Goal: Task Accomplishment & Management: Complete application form

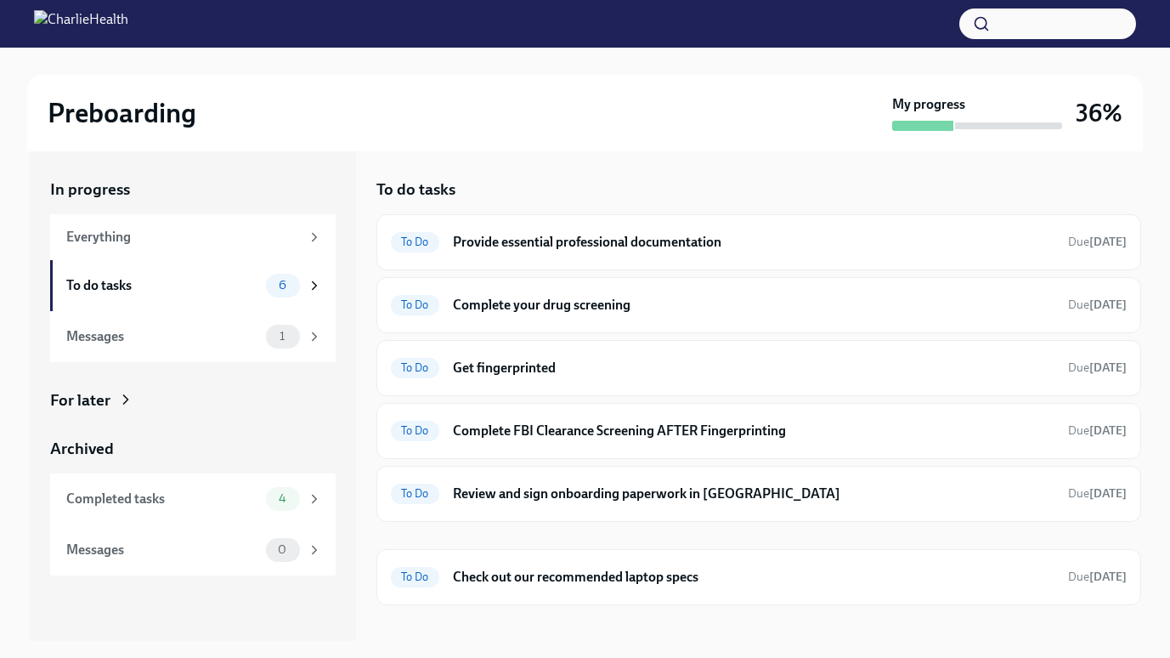
click at [766, 121] on div "Preboarding" at bounding box center [467, 113] width 838 height 34
click at [830, 134] on div "Preboarding My progress 36%" at bounding box center [585, 113] width 1116 height 76
click at [762, 99] on div "Preboarding" at bounding box center [467, 113] width 838 height 34
click at [1165, 61] on div "Preboarding My progress 36% In progress Everything To do tasks 6 Messages 1 For…" at bounding box center [585, 436] width 1170 height 776
click at [720, 141] on div "Preboarding My progress 36%" at bounding box center [585, 113] width 1116 height 76
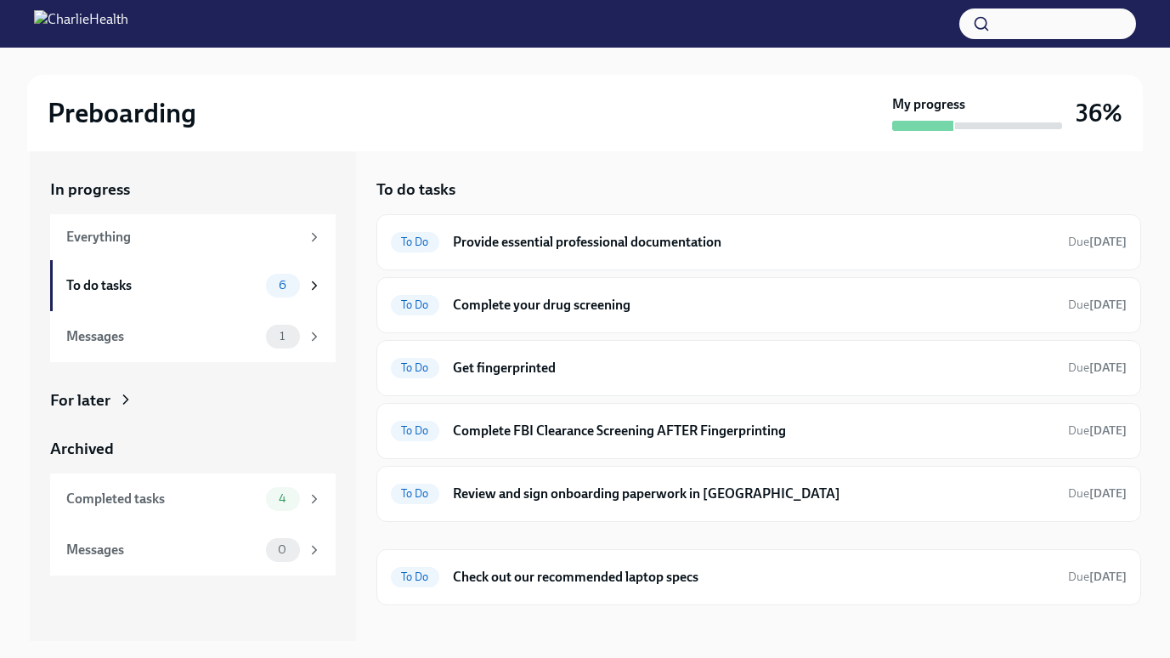
click at [720, 141] on div "Preboarding My progress 36%" at bounding box center [585, 113] width 1116 height 76
click at [526, 235] on h6 "Provide essential professional documentation" at bounding box center [754, 242] width 602 height 19
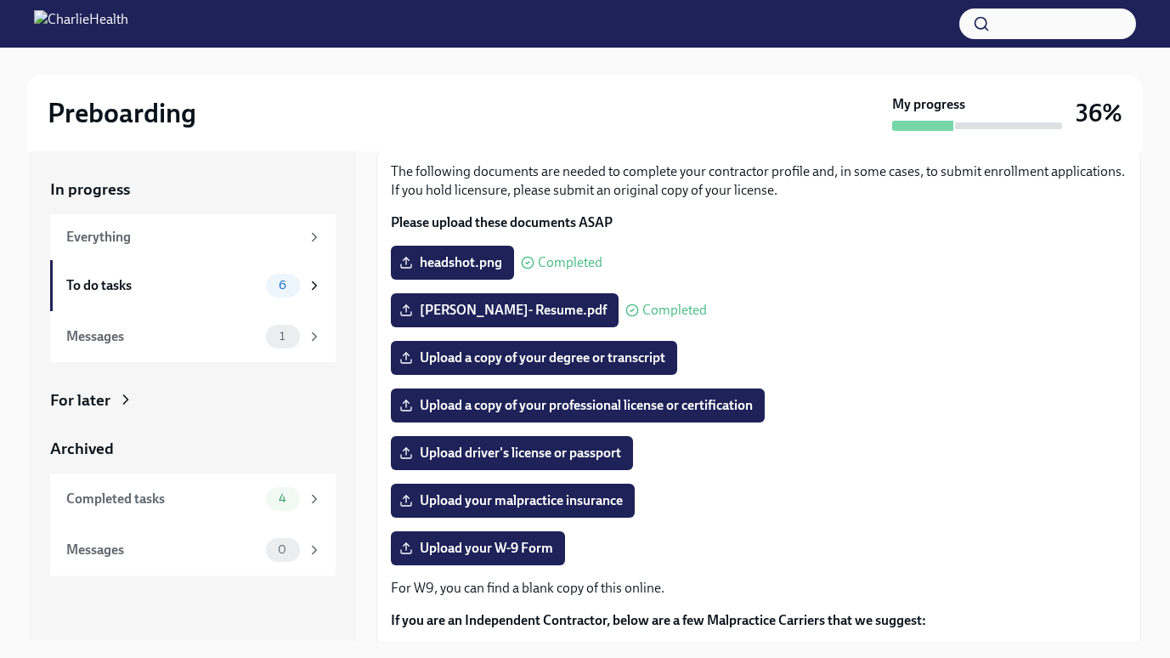
scroll to position [105, 0]
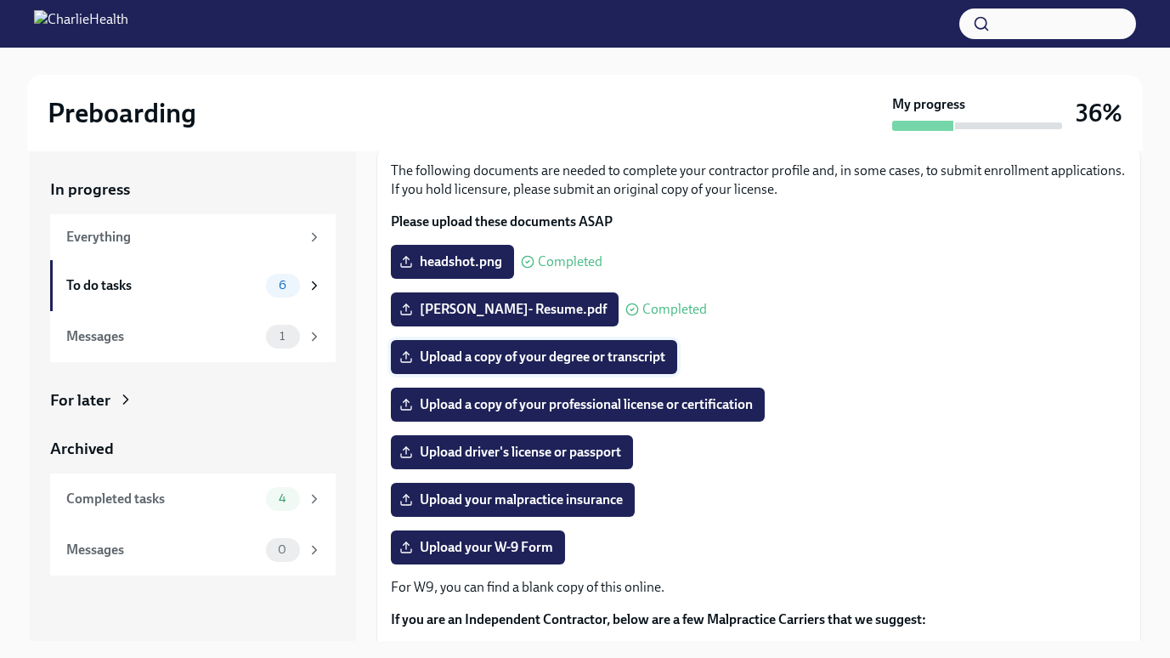
click at [597, 352] on span "Upload a copy of your degree or transcript" at bounding box center [534, 356] width 263 height 17
click at [0, 0] on input "Upload a copy of your degree or transcript" at bounding box center [0, 0] width 0 height 0
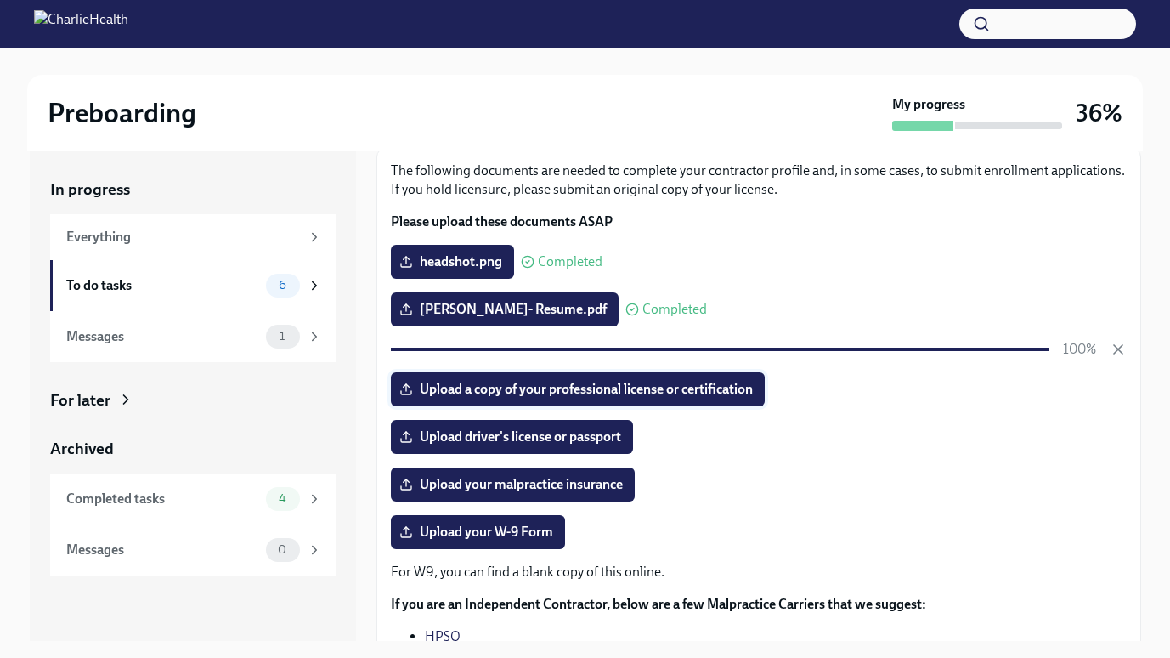
click at [492, 392] on span "Upload a copy of your professional license or certification" at bounding box center [578, 389] width 350 height 17
click at [0, 0] on input "Upload a copy of your professional license or certification" at bounding box center [0, 0] width 0 height 0
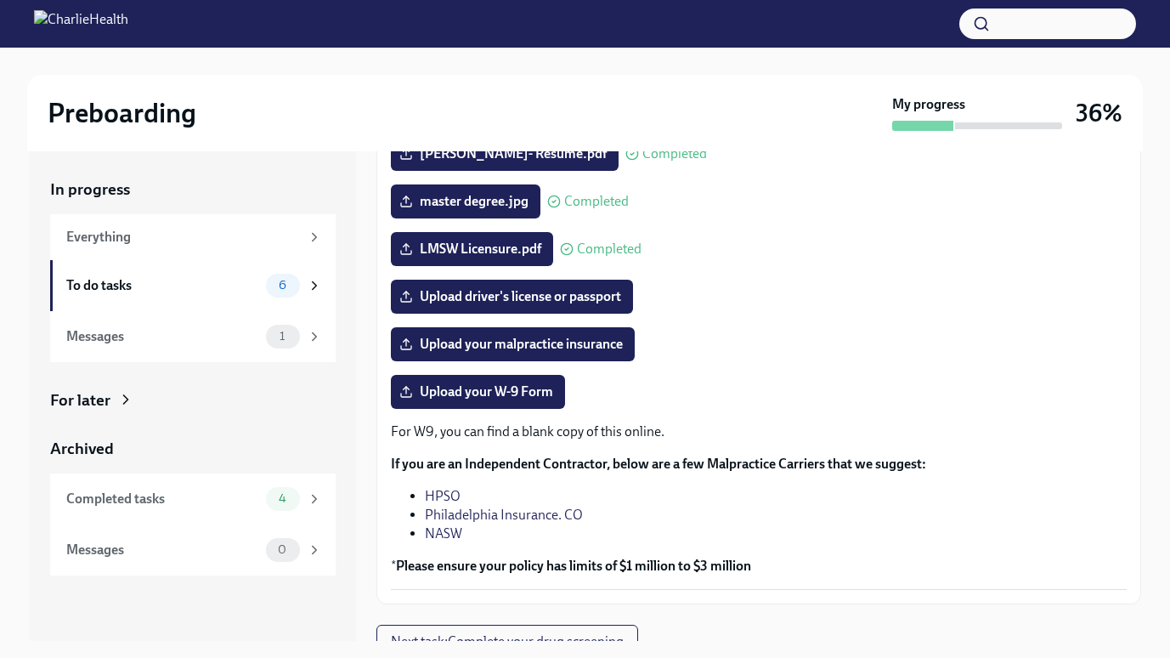
scroll to position [261, 0]
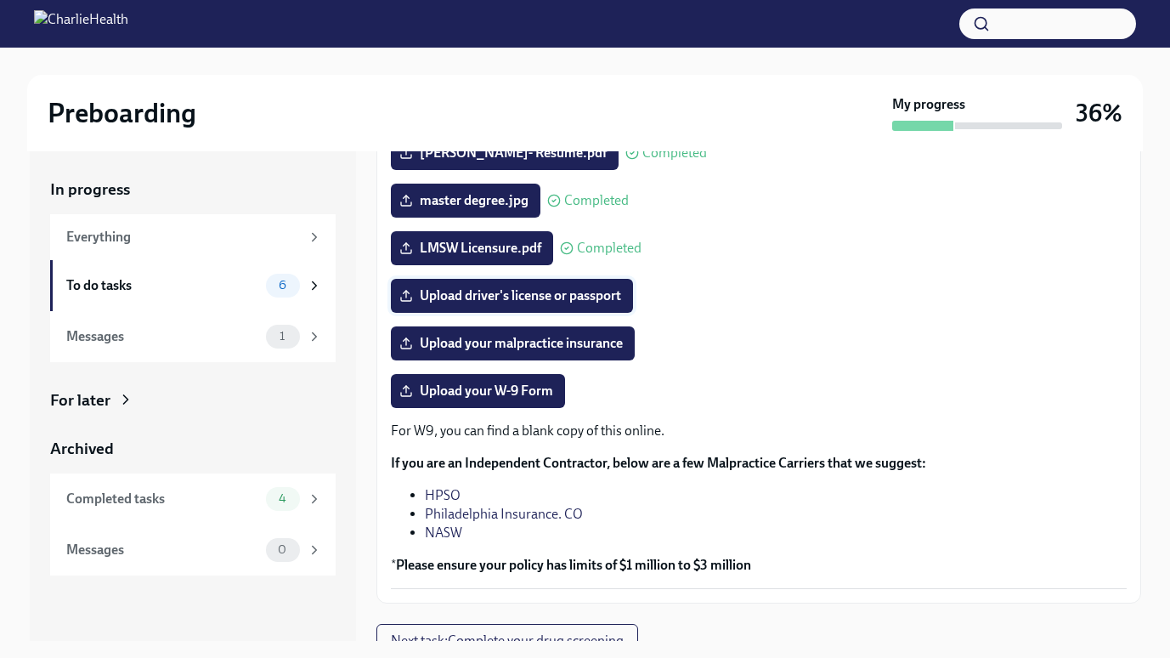
click at [574, 304] on span "Upload driver's license or passport" at bounding box center [512, 295] width 218 height 17
click at [0, 0] on input "Upload driver's license or passport" at bounding box center [0, 0] width 0 height 0
click at [480, 304] on span "Upload driver's license or passport" at bounding box center [512, 295] width 218 height 17
click at [0, 0] on input "Upload driver's license or passport" at bounding box center [0, 0] width 0 height 0
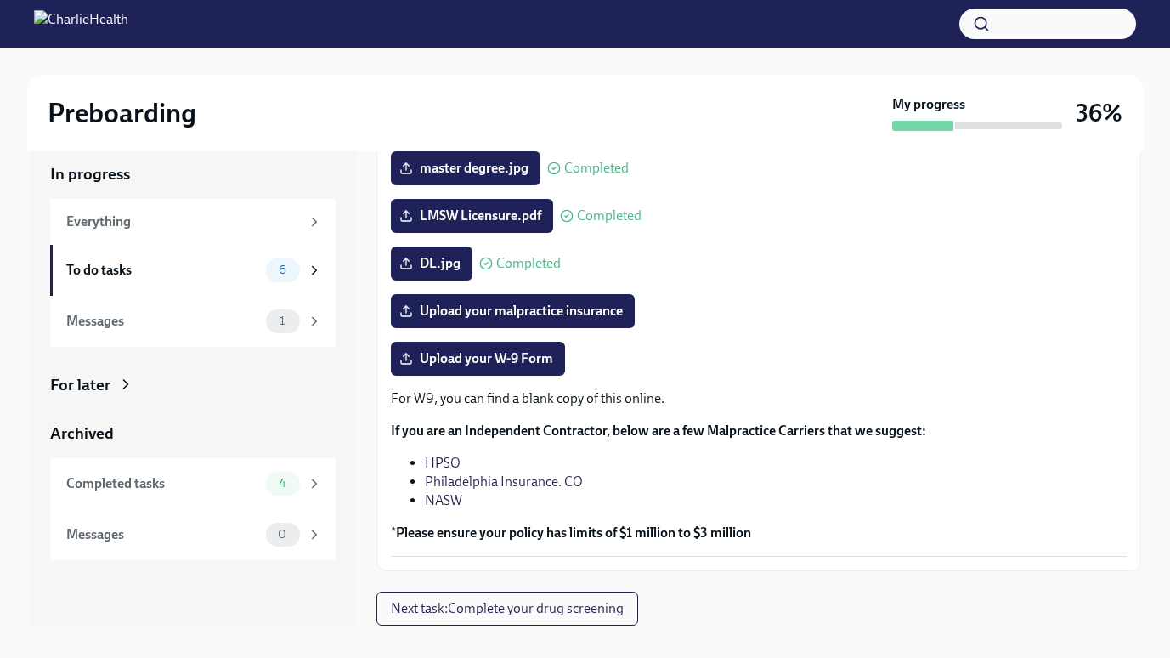
scroll to position [16, 0]
click at [160, 287] on div "To do tasks 6" at bounding box center [193, 269] width 286 height 51
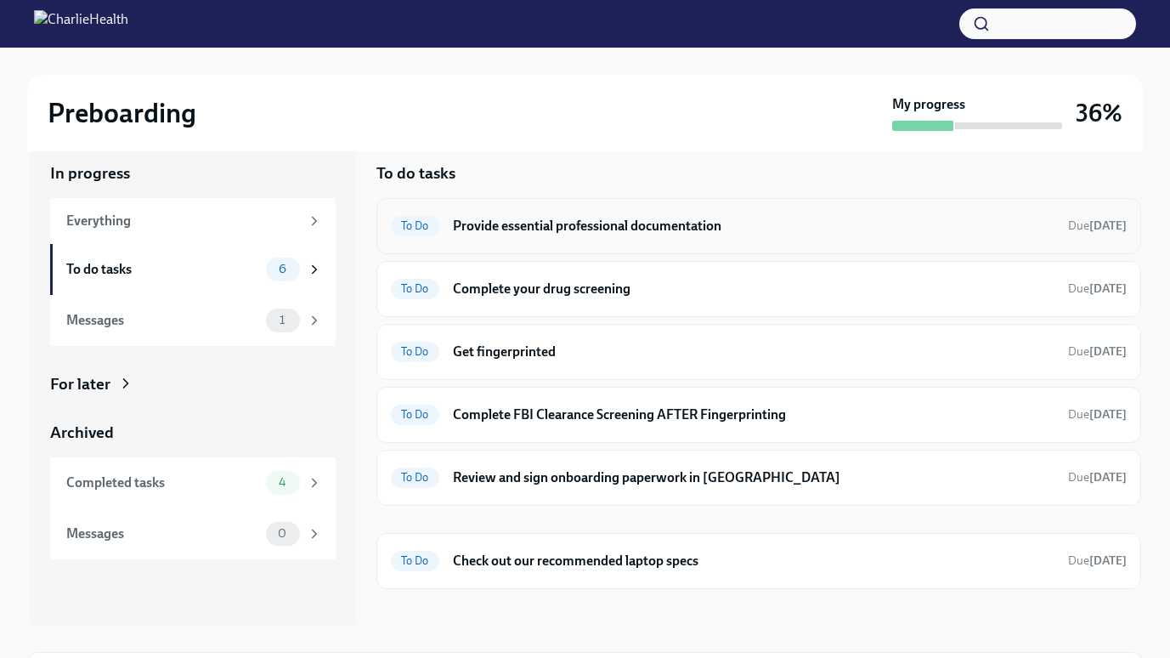
click at [536, 229] on h6 "Provide essential professional documentation" at bounding box center [754, 226] width 602 height 19
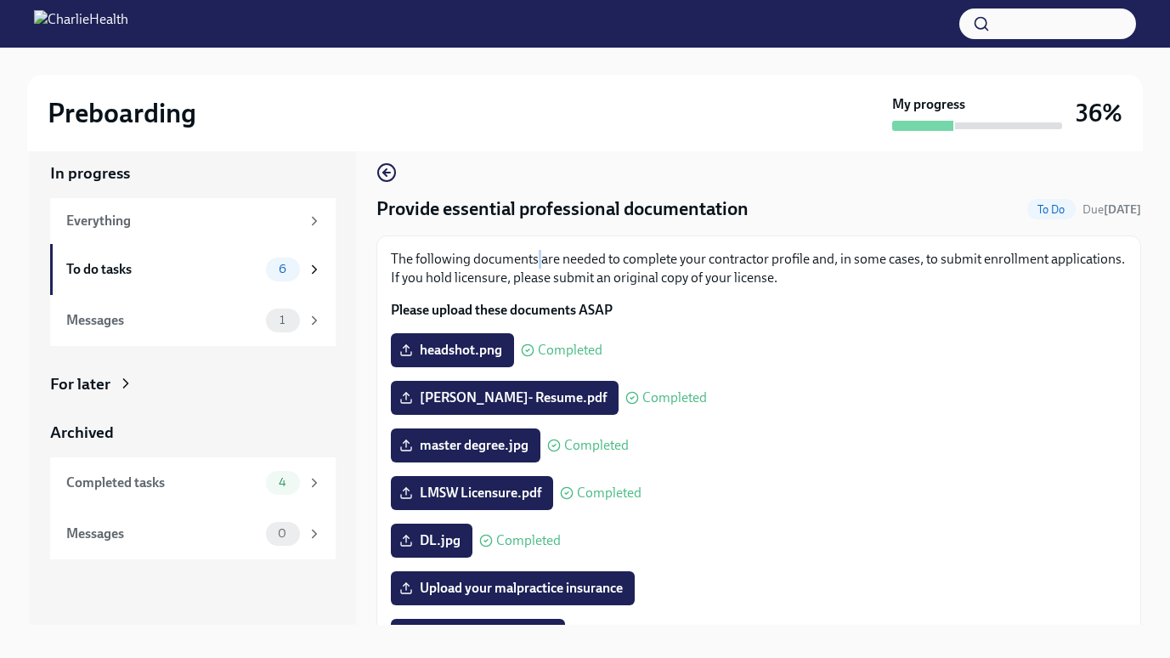
click at [536, 229] on div "Provide essential professional documentation To Do Due [DATE] The following doc…" at bounding box center [758, 505] width 765 height 686
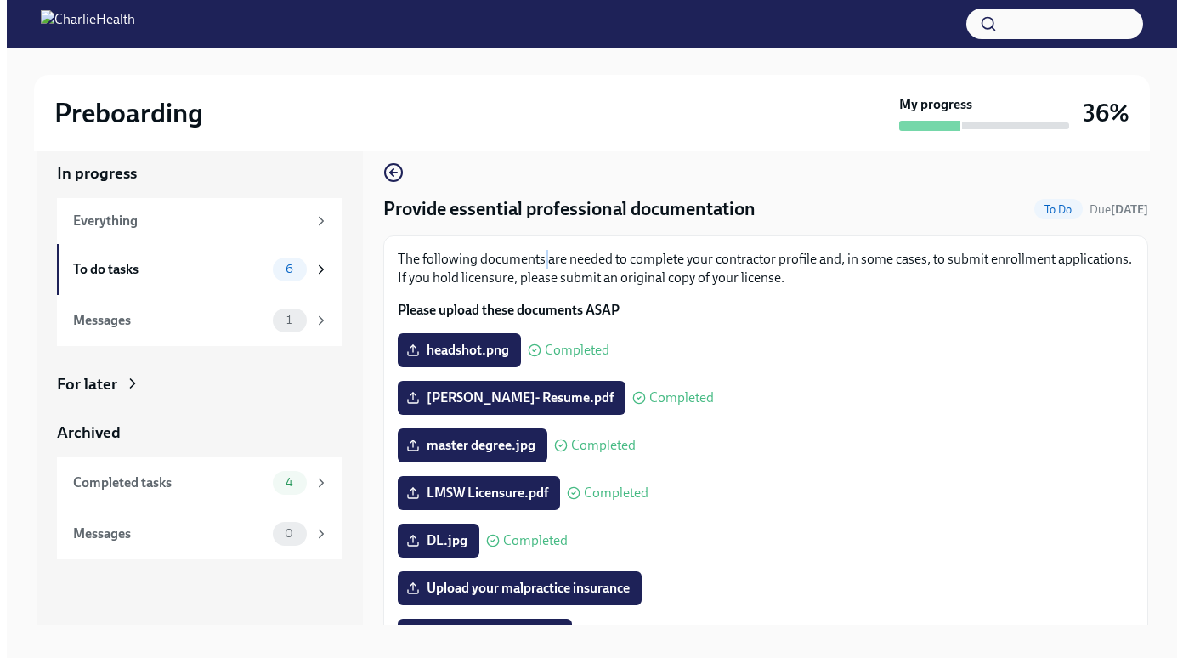
scroll to position [20, 0]
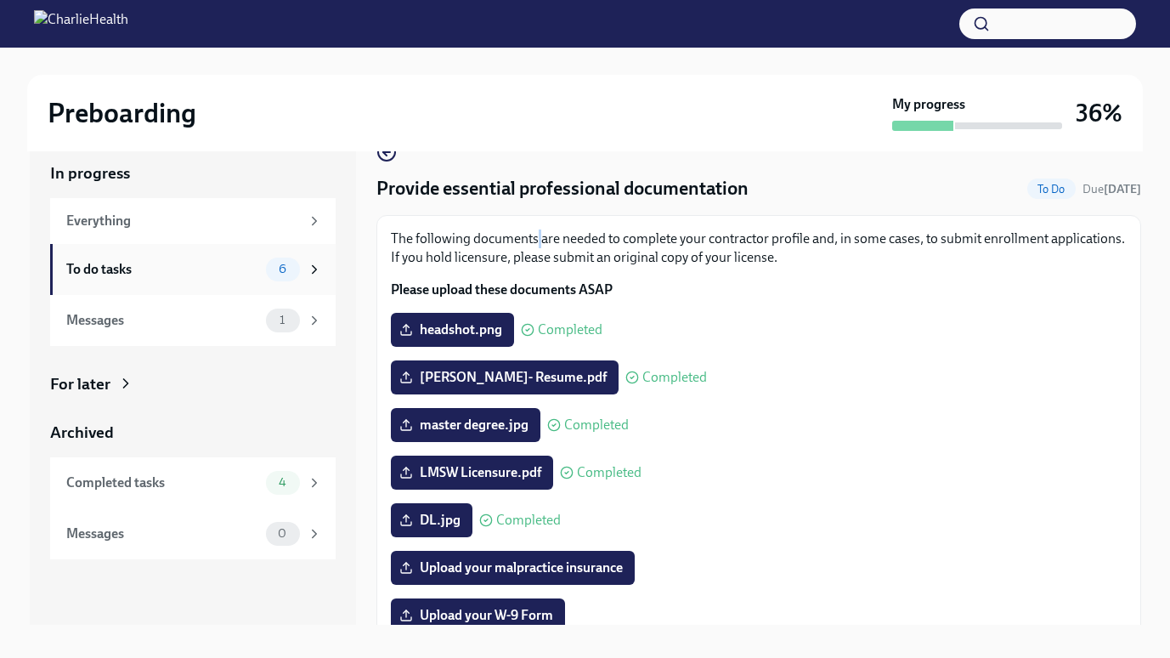
click at [156, 281] on div "To do tasks 6" at bounding box center [193, 269] width 286 height 51
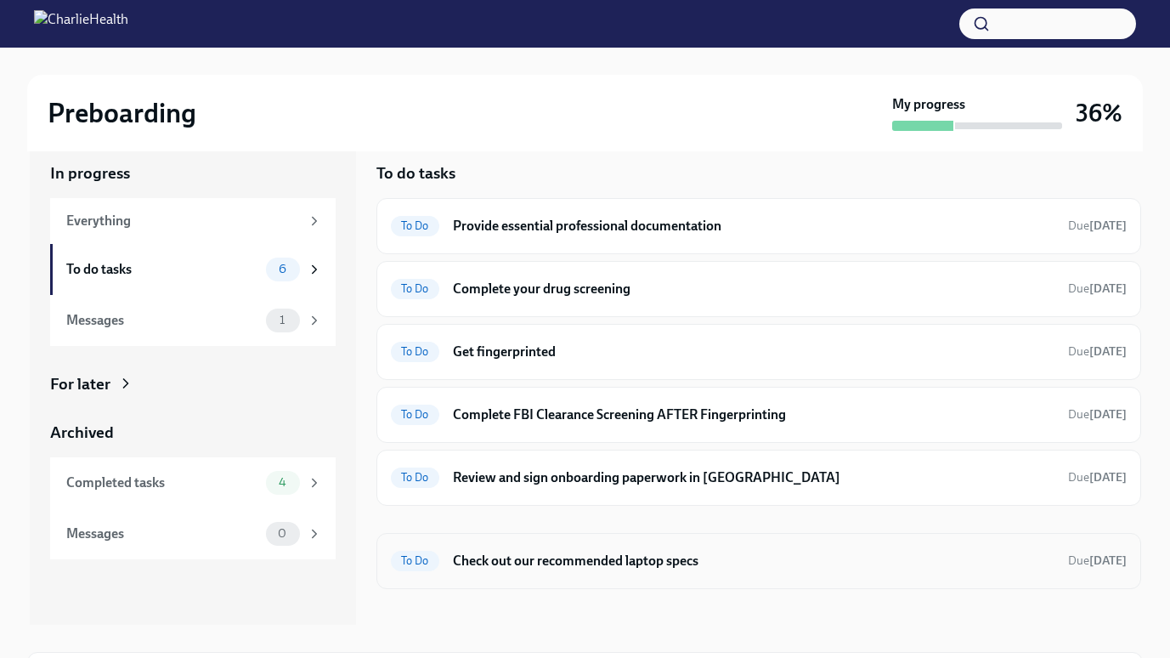
click at [594, 571] on div "To Do Check out our recommended laptop specs Due [DATE]" at bounding box center [759, 560] width 736 height 27
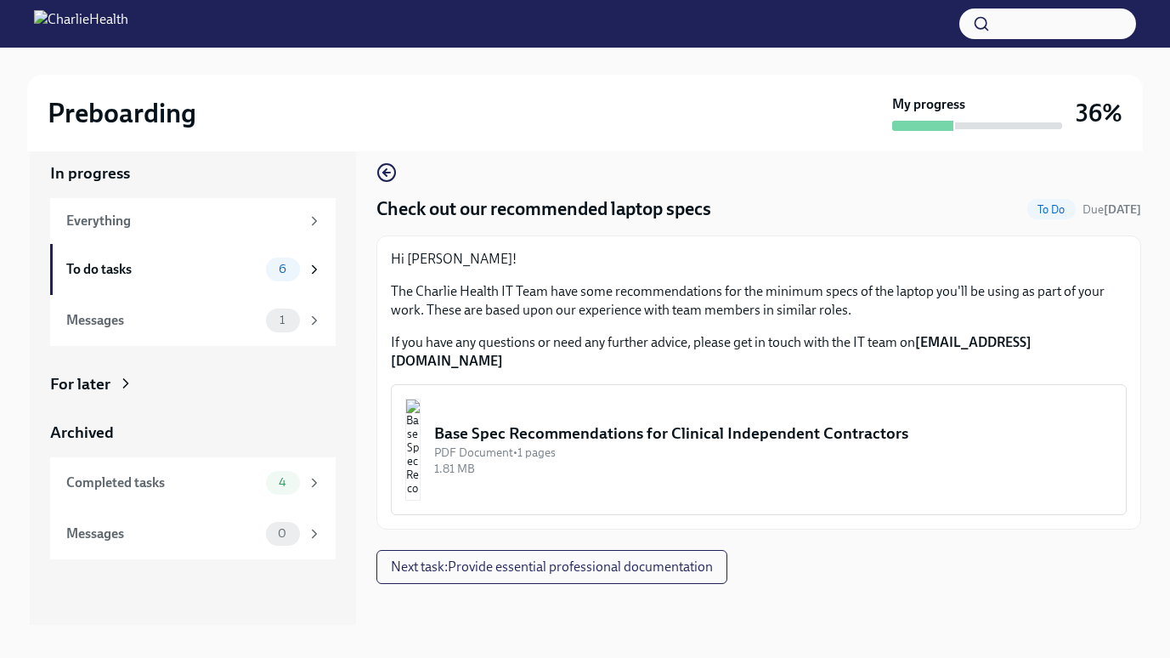
click at [421, 461] on img "button" at bounding box center [412, 450] width 15 height 102
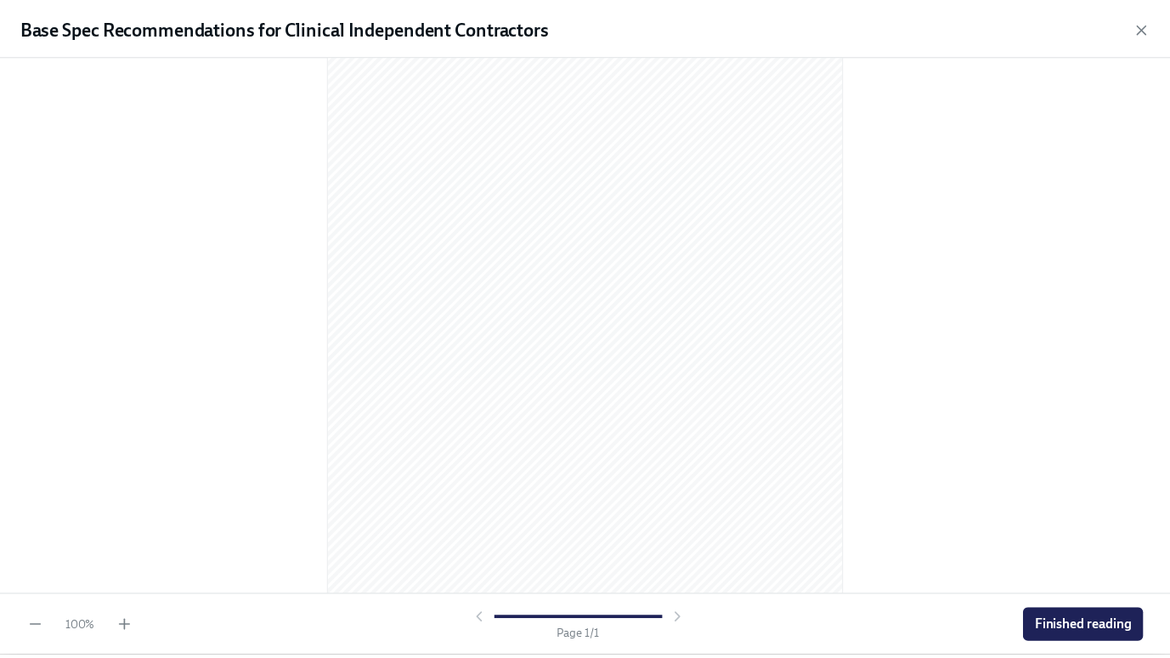
scroll to position [161, 0]
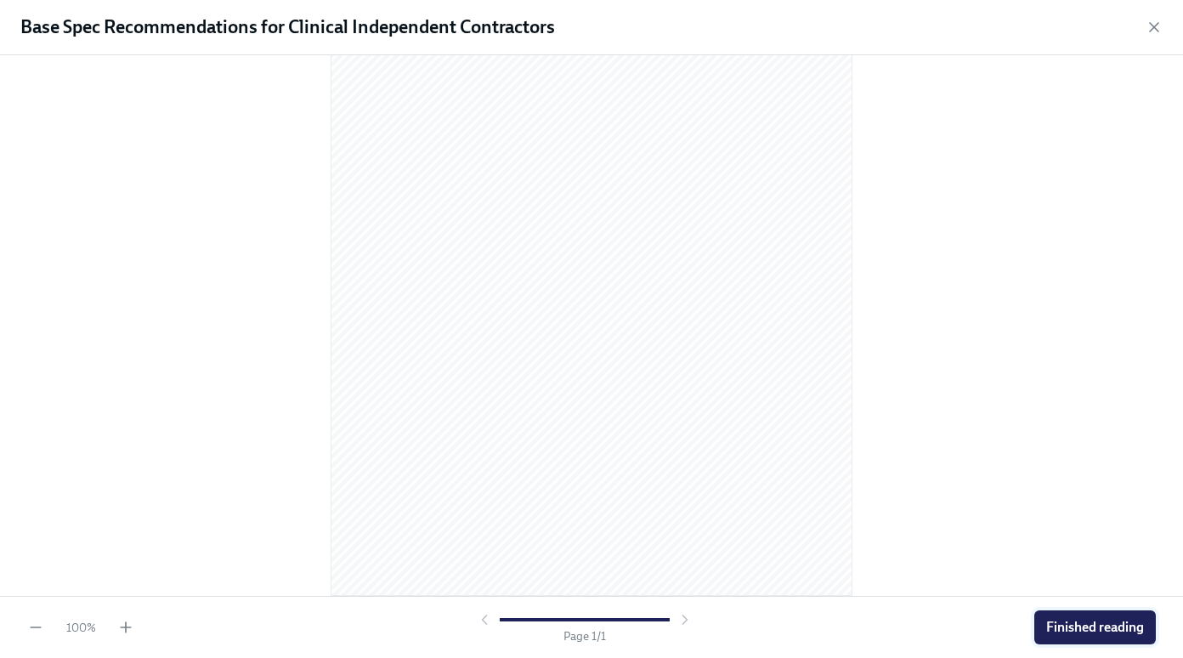
click at [1083, 622] on span "Finished reading" at bounding box center [1095, 627] width 98 height 17
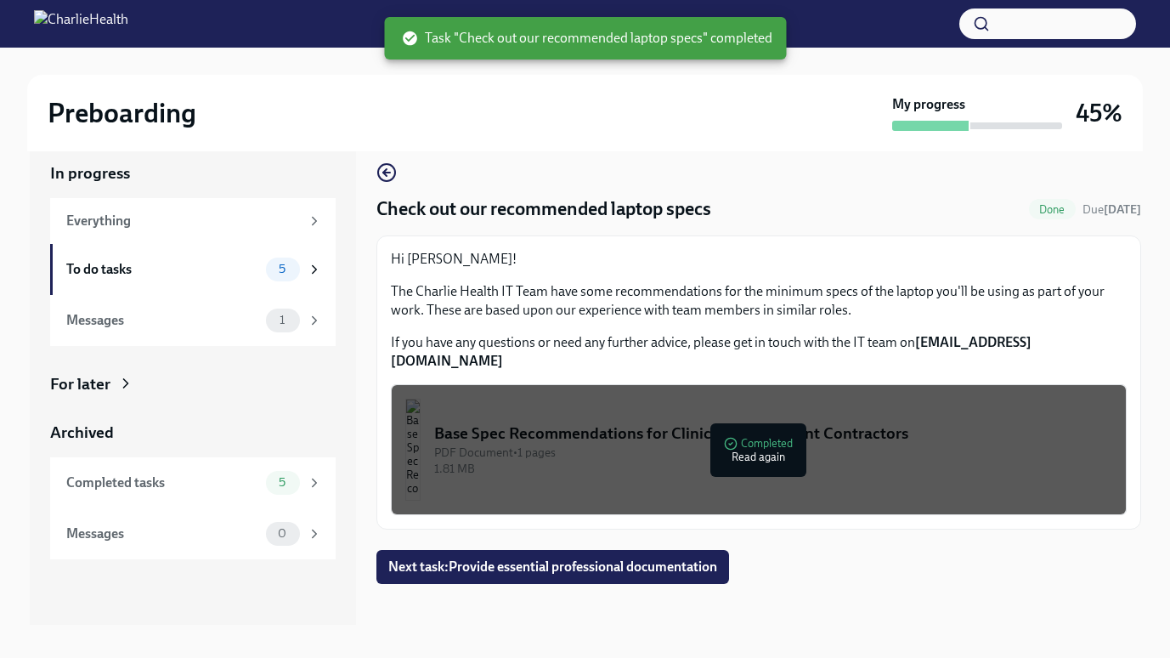
click at [421, 431] on img "button" at bounding box center [412, 450] width 15 height 102
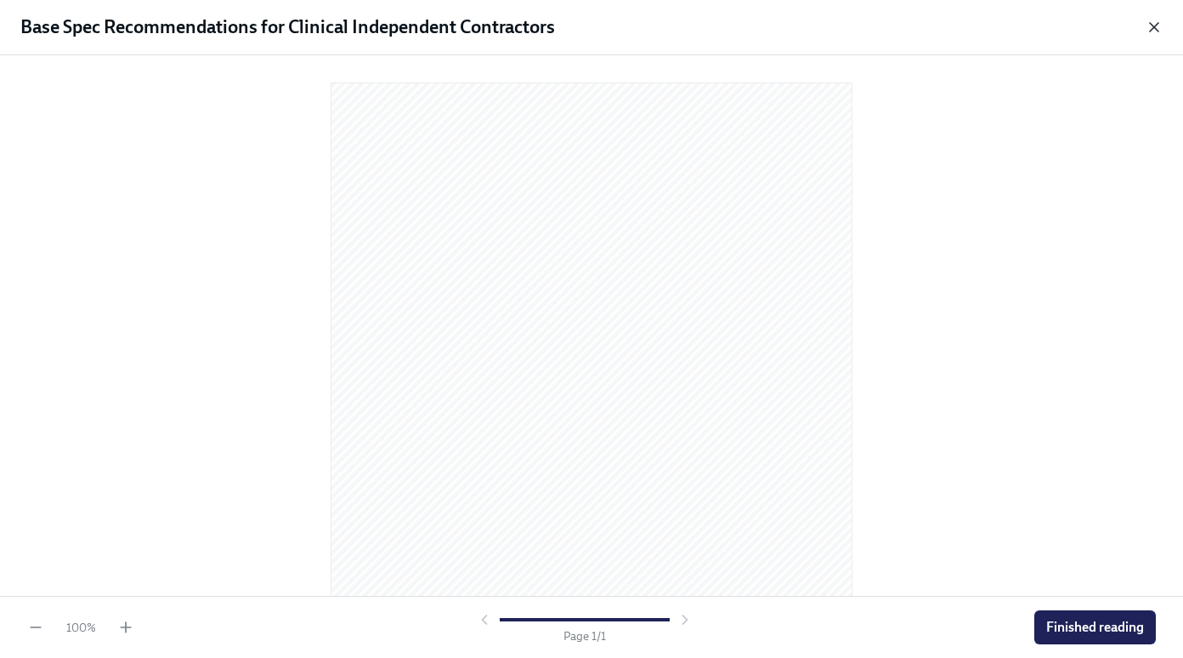
click at [1153, 29] on icon "button" at bounding box center [1153, 27] width 17 height 17
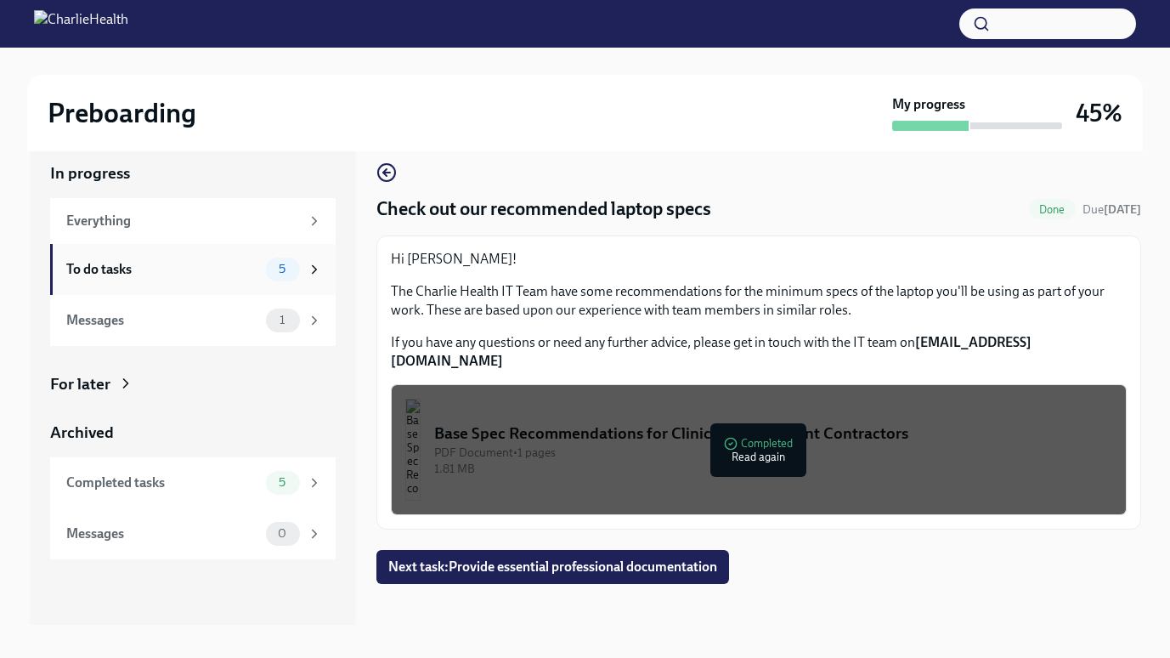
click at [144, 260] on div "To do tasks" at bounding box center [162, 269] width 193 height 19
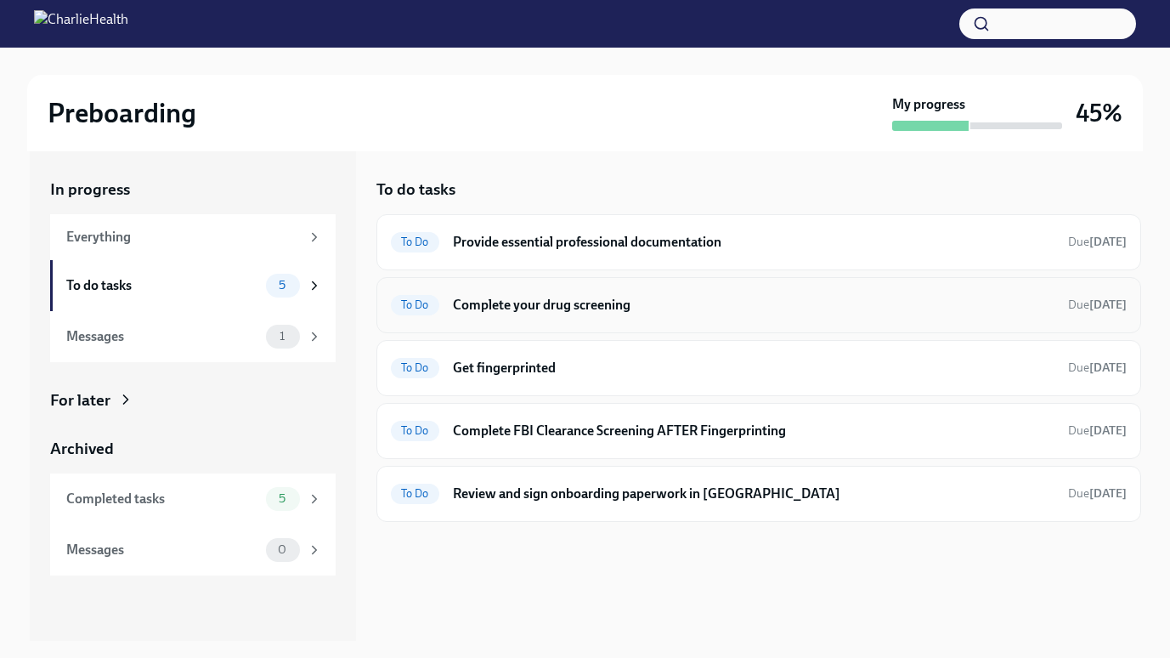
click at [541, 294] on div "To Do Complete your drug screening Due [DATE]" at bounding box center [759, 304] width 736 height 27
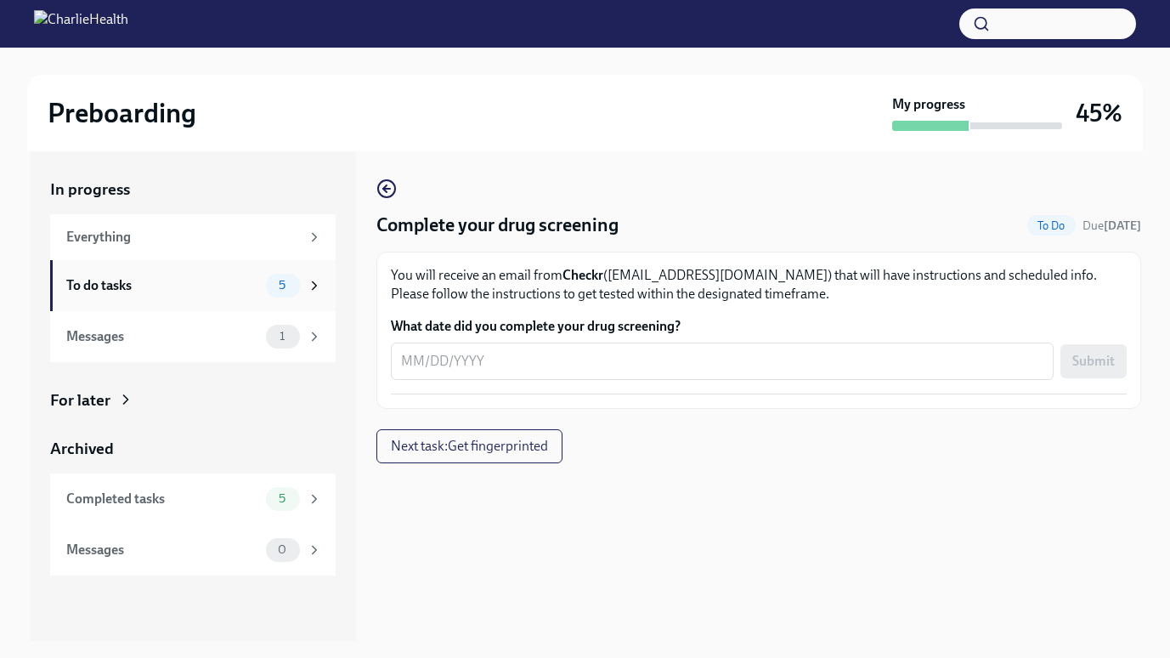
click at [152, 282] on div "To do tasks" at bounding box center [162, 285] width 193 height 19
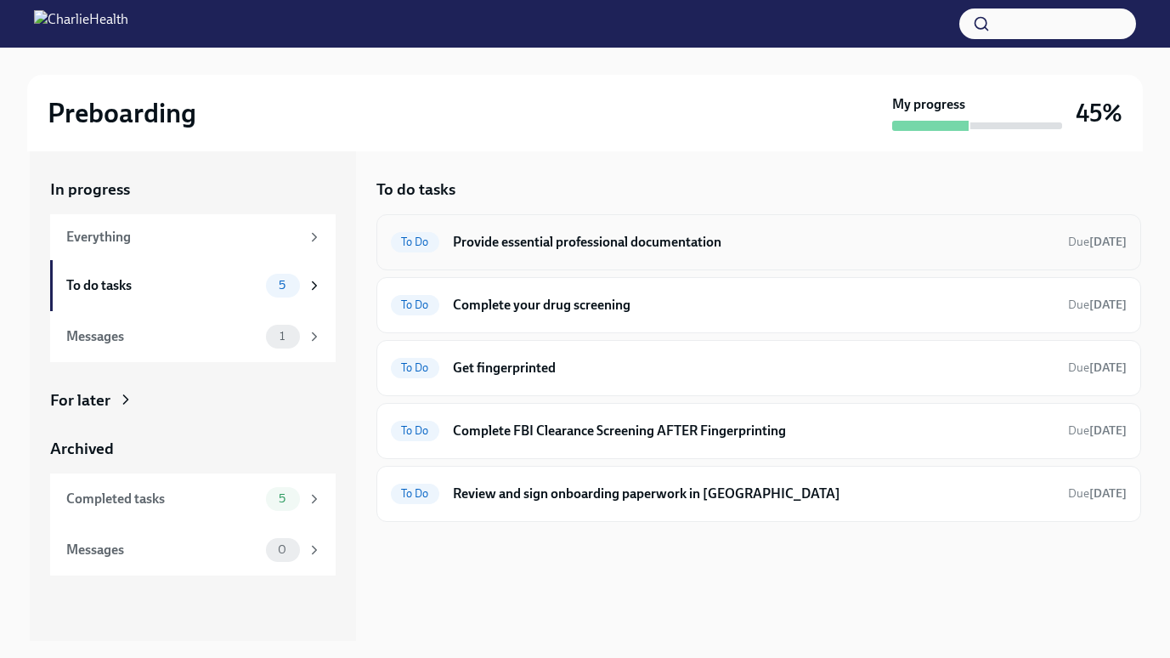
click at [585, 240] on h6 "Provide essential professional documentation" at bounding box center [754, 242] width 602 height 19
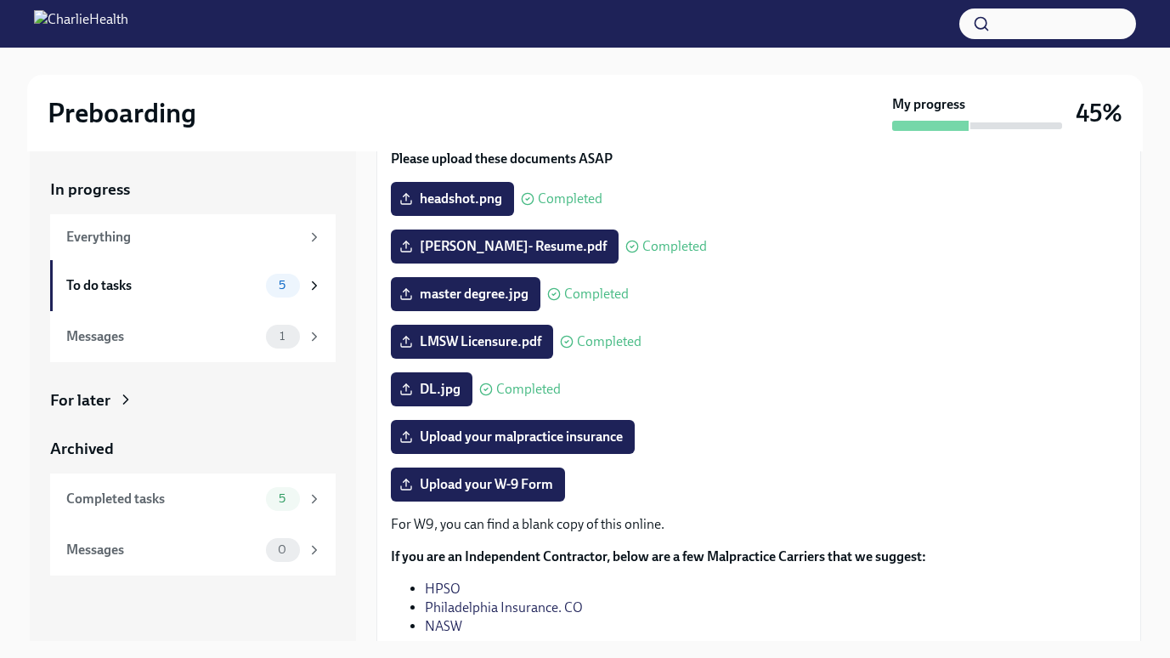
scroll to position [278, 0]
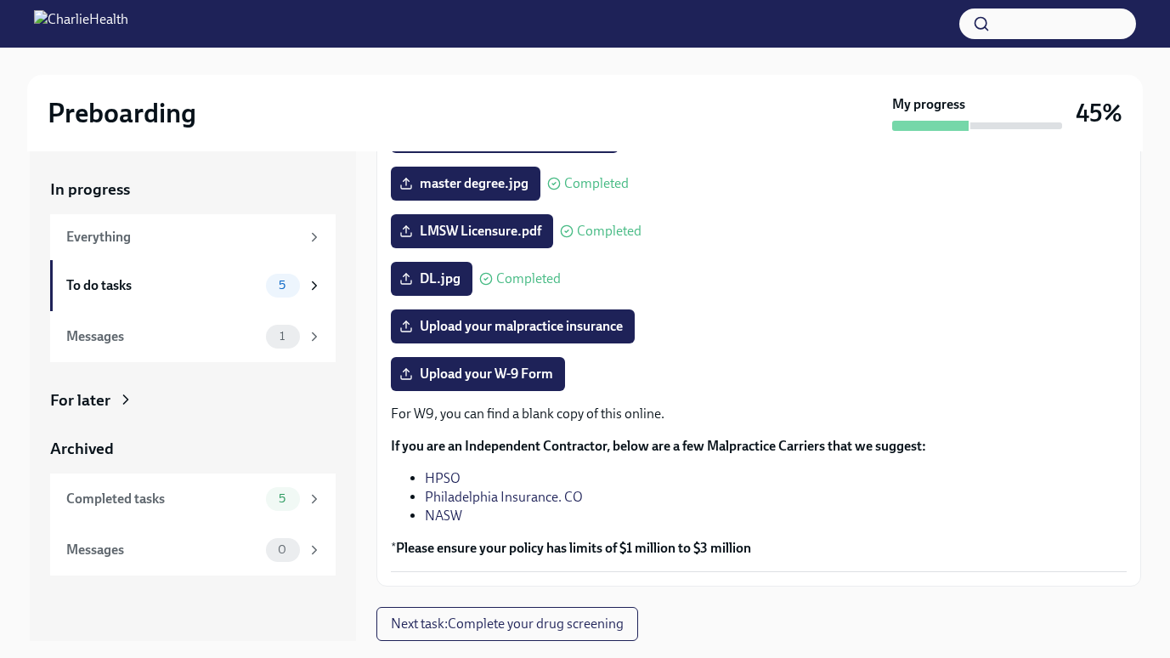
click at [436, 516] on link "NASW" at bounding box center [443, 515] width 37 height 16
click at [448, 477] on link "HPSO" at bounding box center [443, 478] width 36 height 16
click at [447, 500] on link "Philadelphia Insurance. CO" at bounding box center [504, 497] width 158 height 16
click at [179, 302] on div "To do tasks 5" at bounding box center [193, 285] width 286 height 51
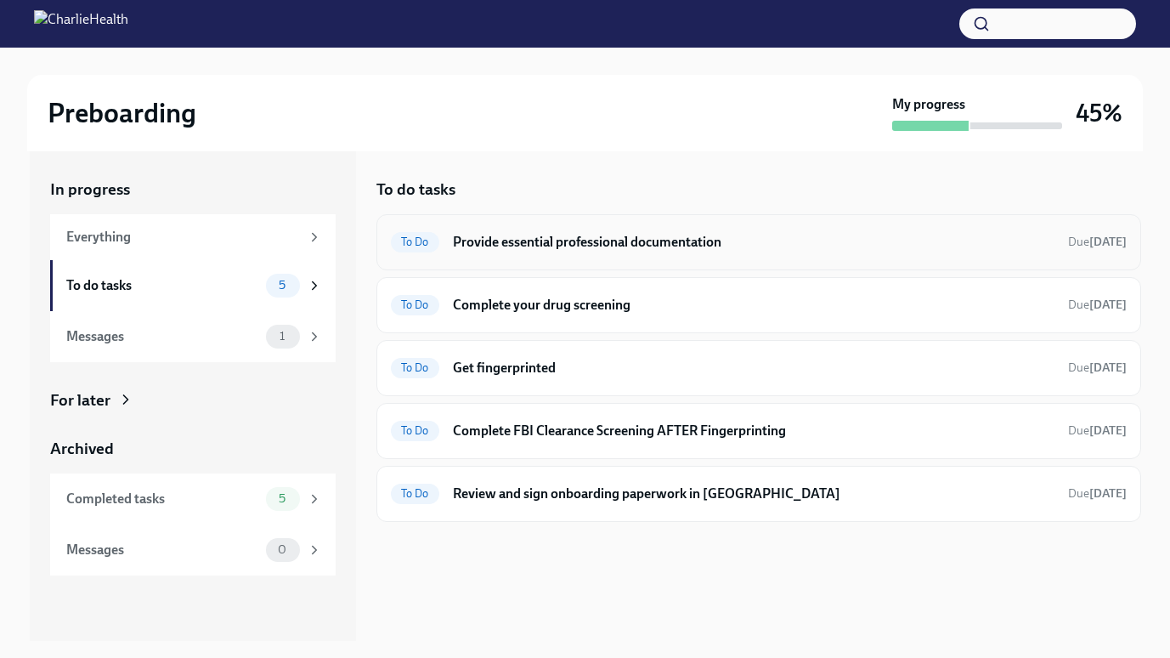
click at [528, 240] on h6 "Provide essential professional documentation" at bounding box center [754, 242] width 602 height 19
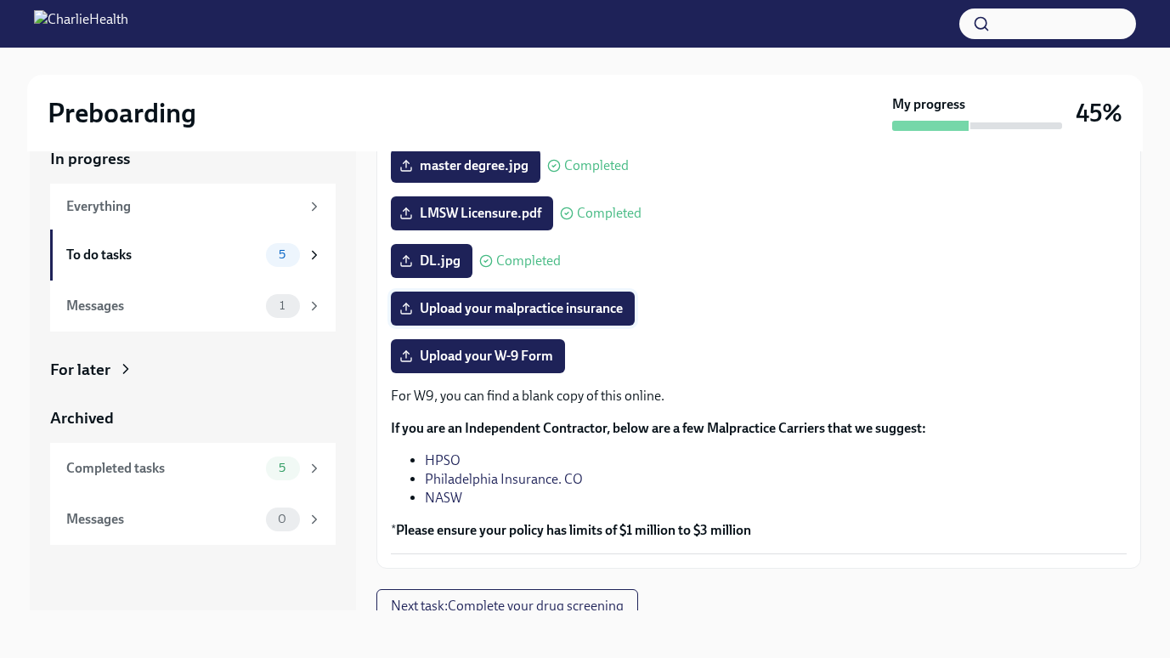
scroll to position [264, 0]
click at [494, 305] on span "Upload your malpractice insurance" at bounding box center [513, 309] width 220 height 17
click at [0, 0] on input "Upload your malpractice insurance" at bounding box center [0, 0] width 0 height 0
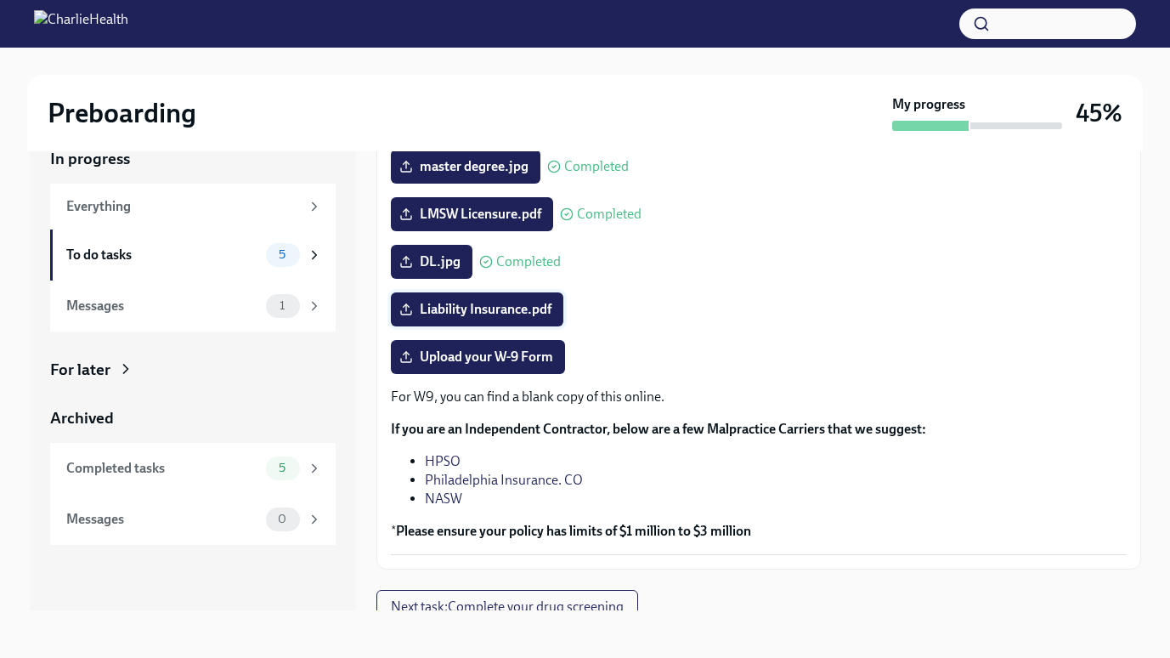
scroll to position [263, 0]
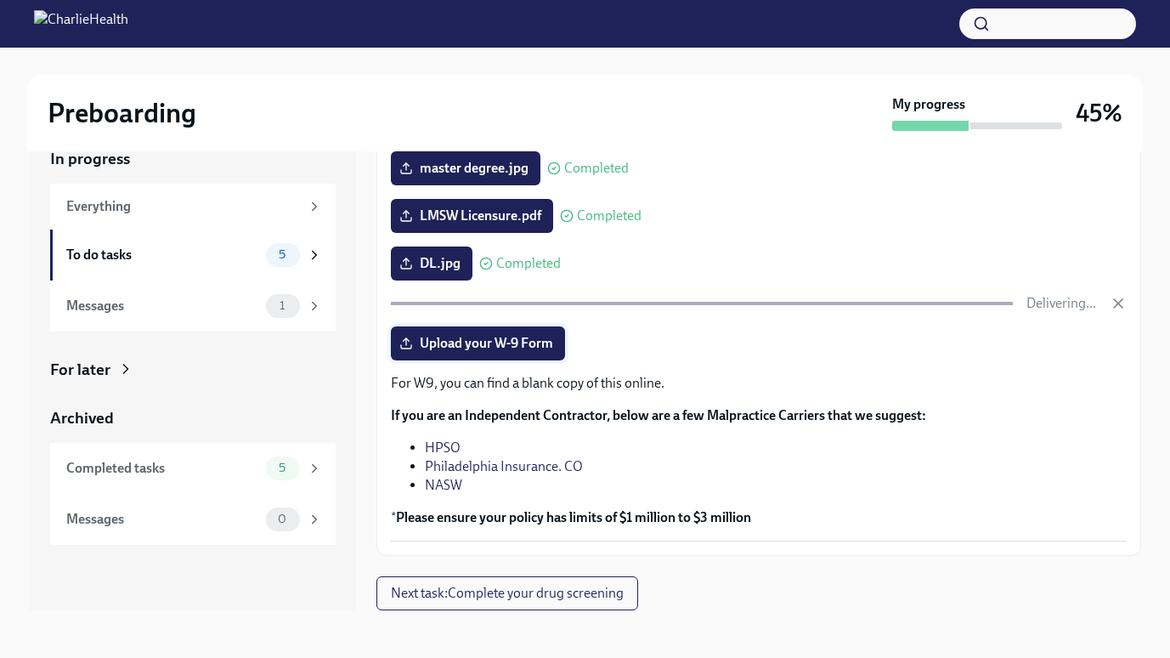
click at [466, 349] on span "Upload your W-9 Form" at bounding box center [478, 343] width 150 height 17
click at [0, 0] on input "Upload your W-9 Form" at bounding box center [0, 0] width 0 height 0
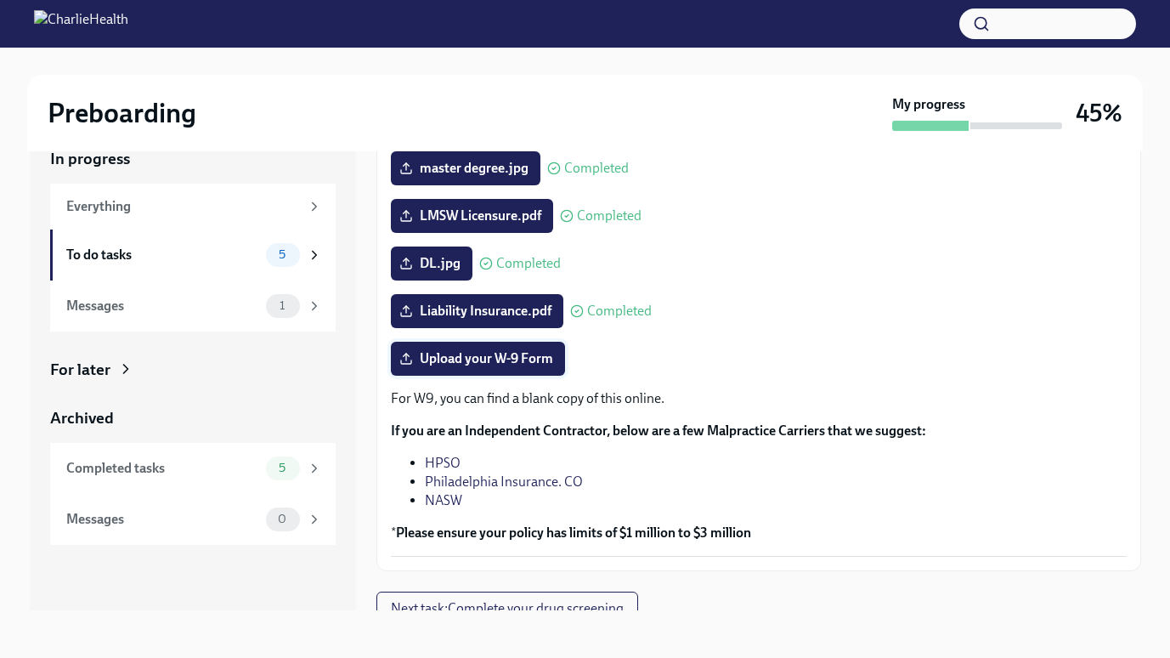
click at [470, 359] on span "Upload your W-9 Form" at bounding box center [478, 358] width 150 height 17
click at [0, 0] on input "Upload your W-9 Form" at bounding box center [0, 0] width 0 height 0
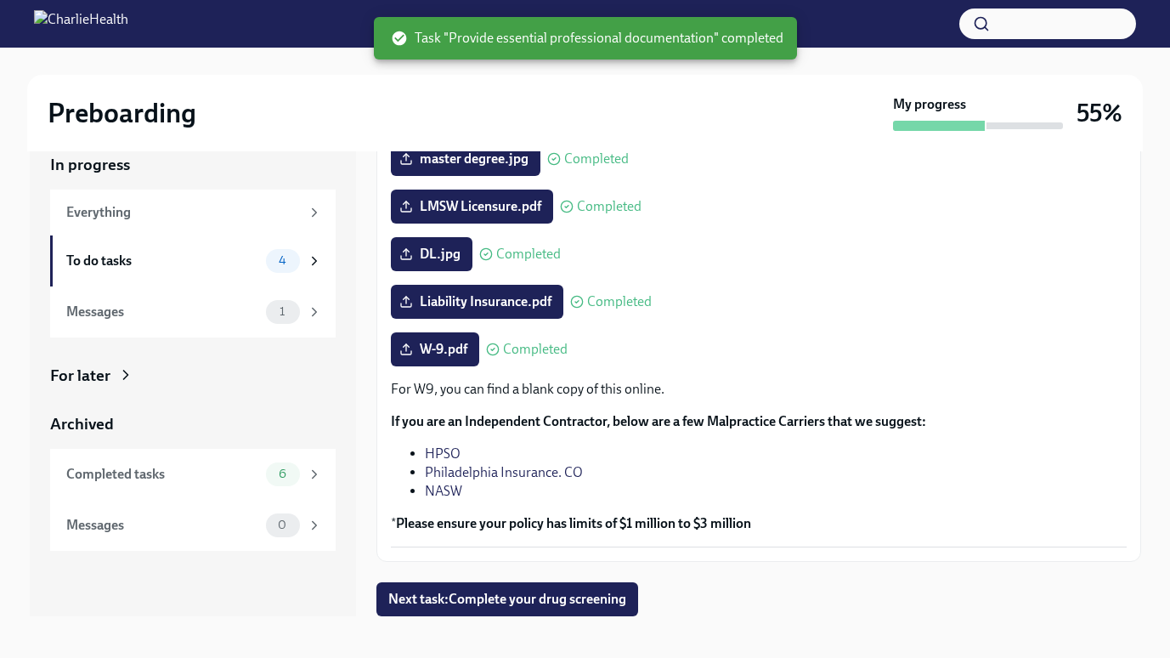
scroll to position [25, 0]
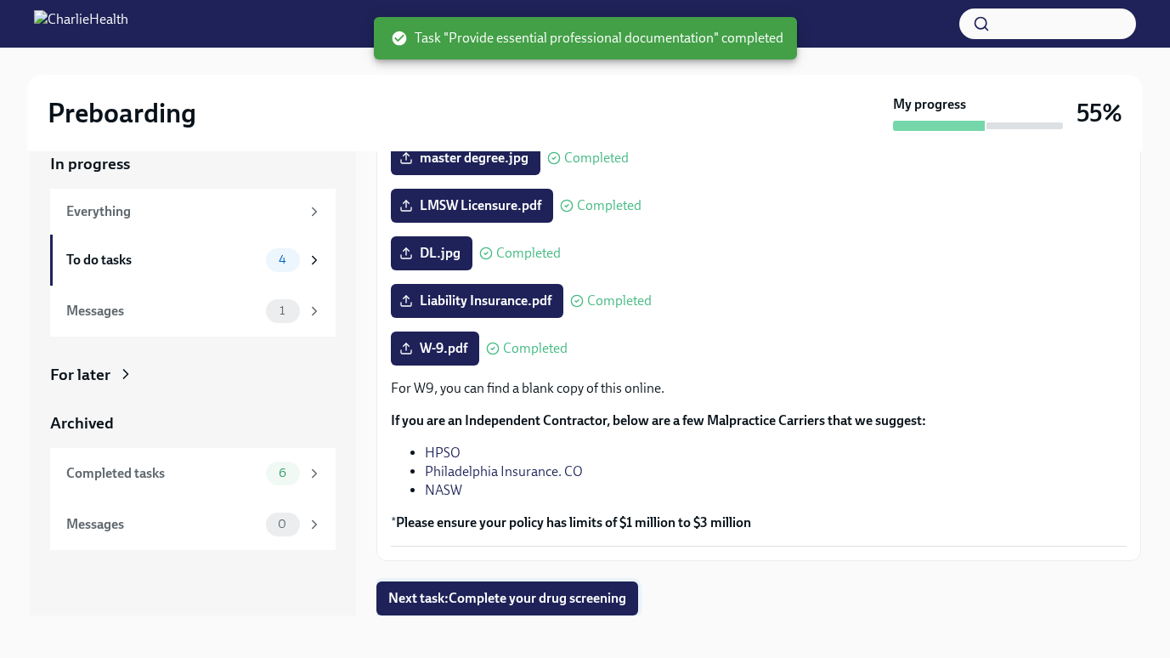
click at [612, 605] on span "Next task : Complete your drug screening" at bounding box center [507, 598] width 238 height 17
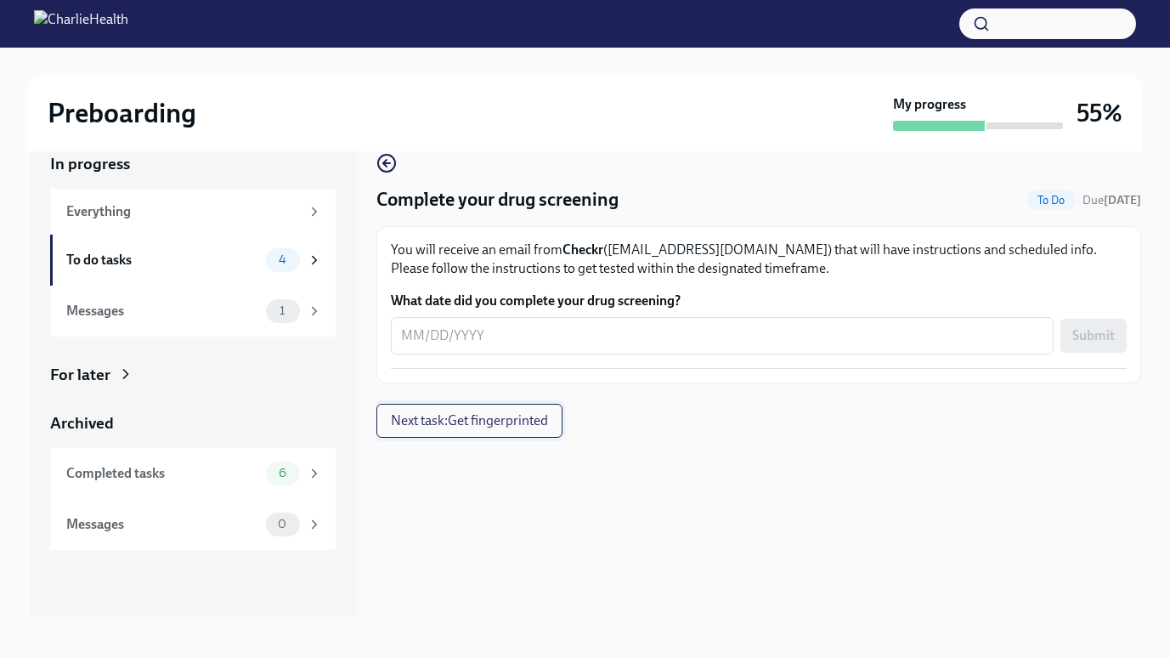
scroll to position [31, 0]
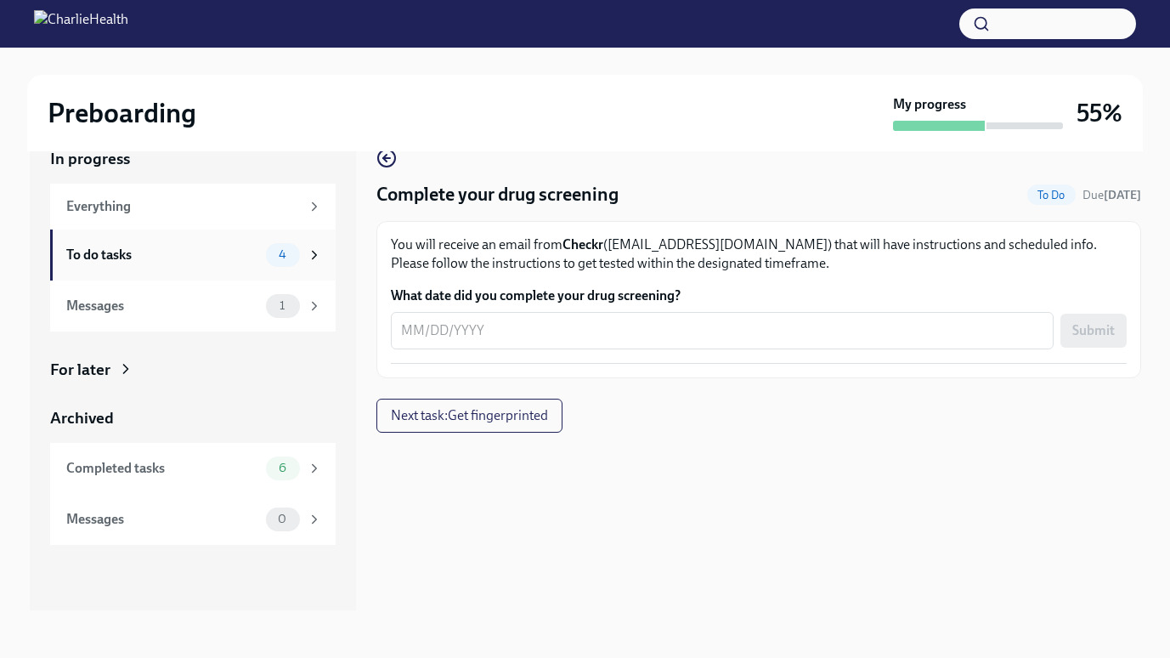
click at [192, 267] on div "To do tasks 4" at bounding box center [193, 254] width 286 height 51
